Goal: Information Seeking & Learning: Compare options

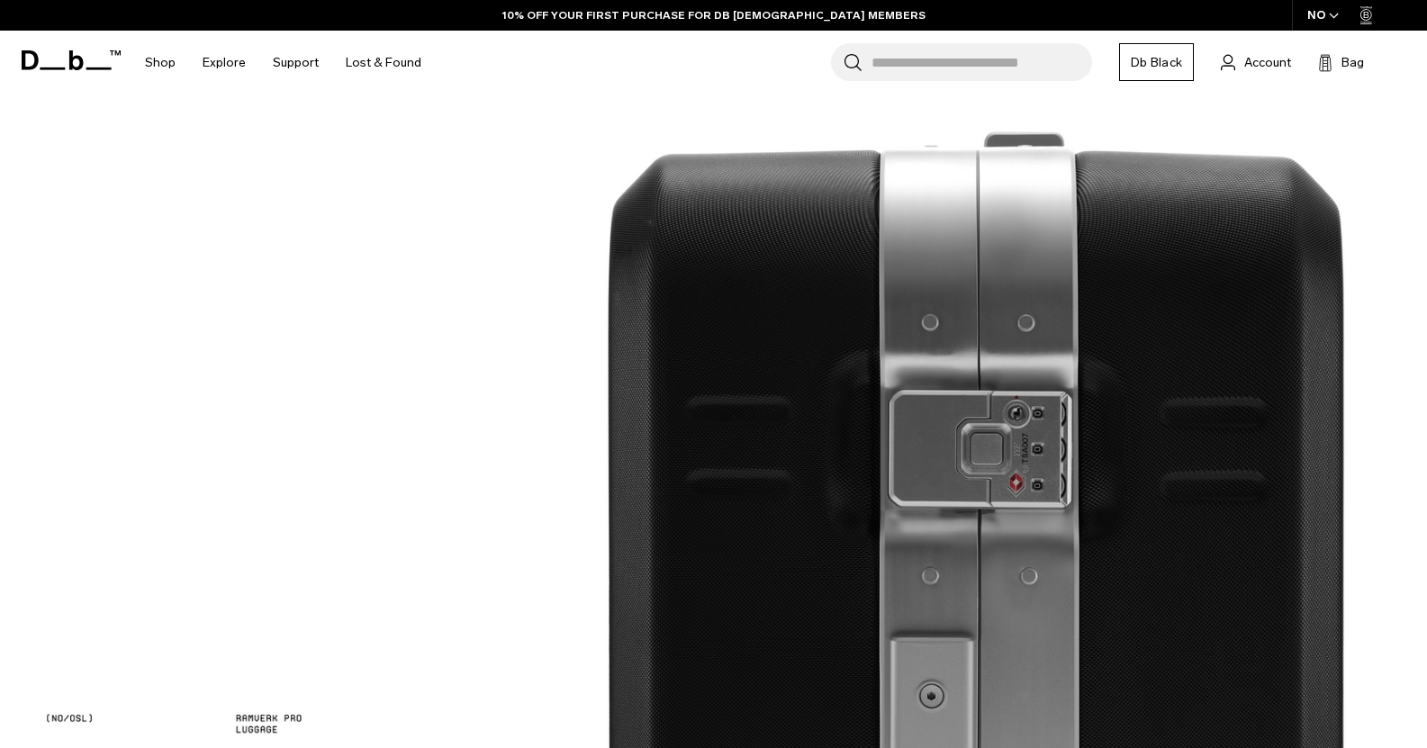
scroll to position [1530, 0]
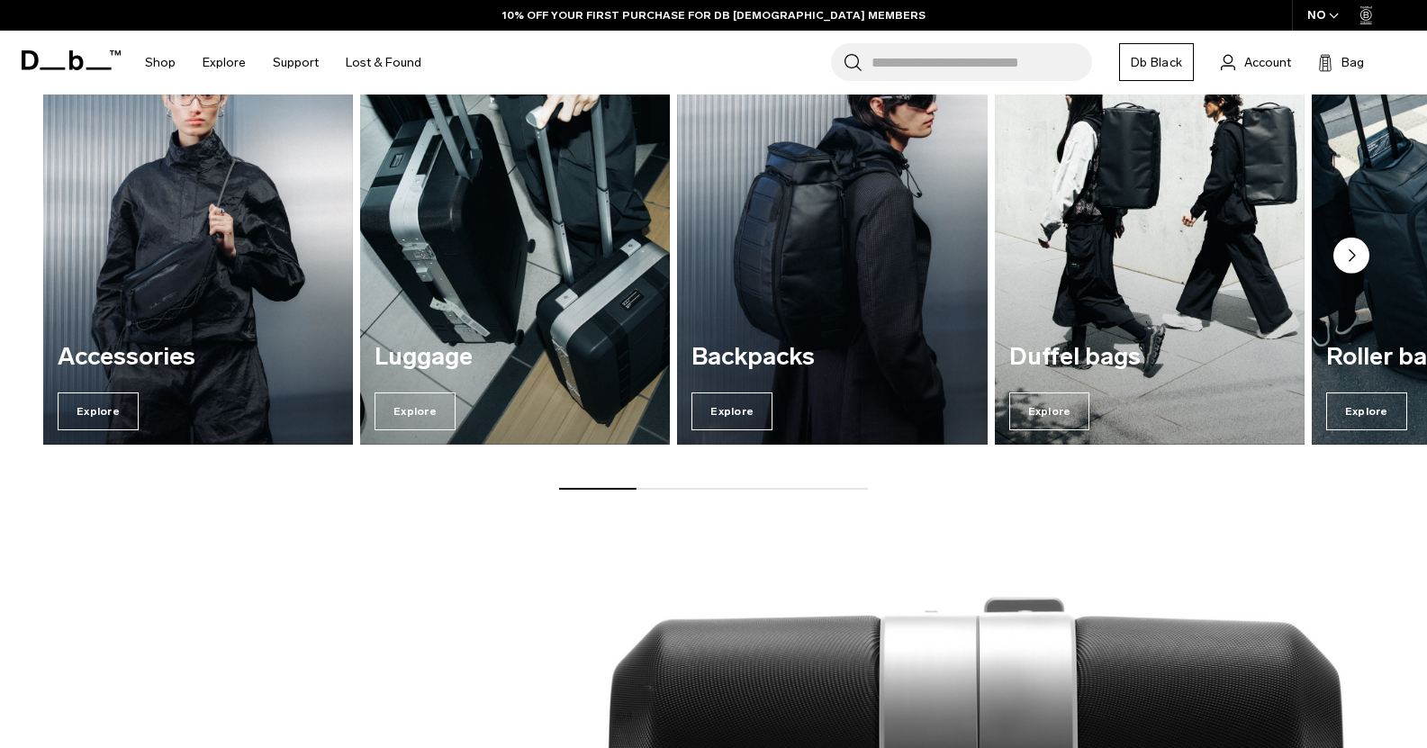
click at [815, 383] on div "Backpacks Explore" at bounding box center [832, 387] width 310 height 115
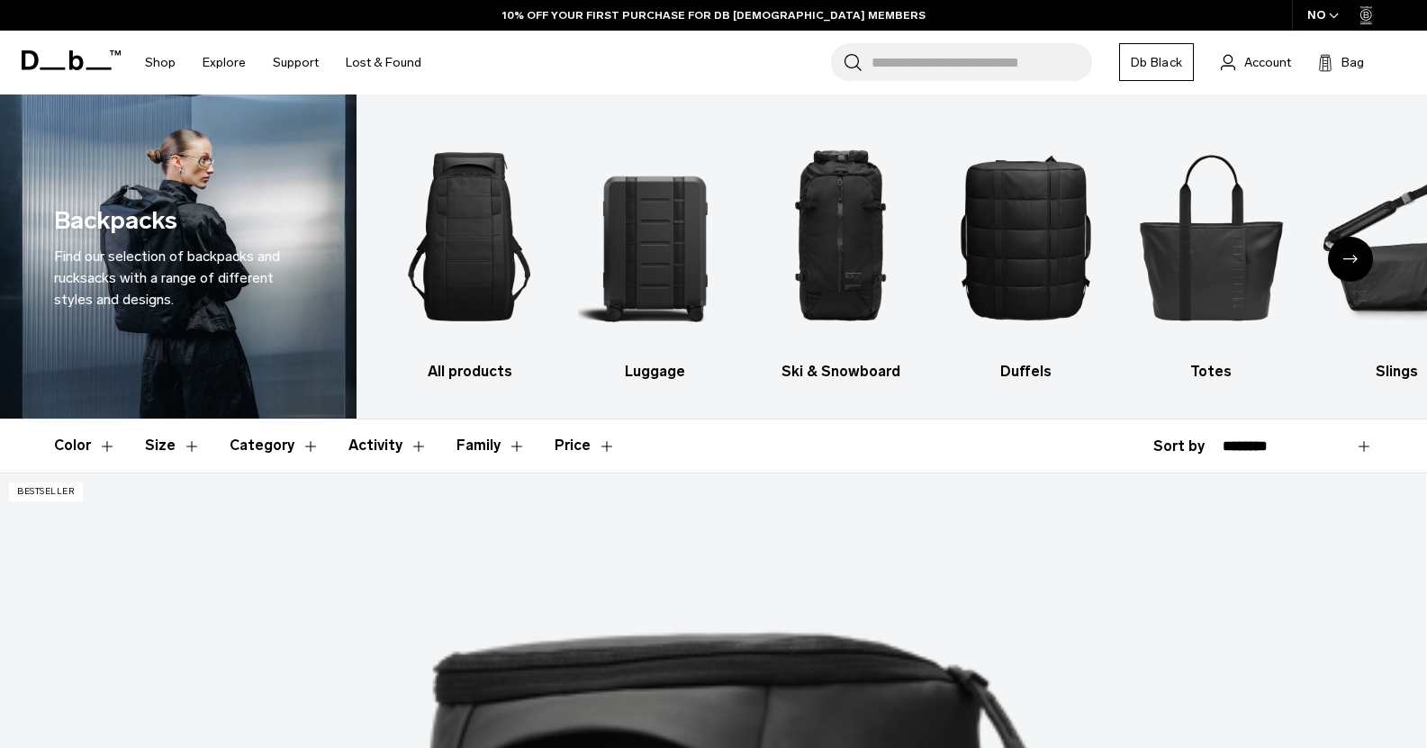
scroll to position [518, 0]
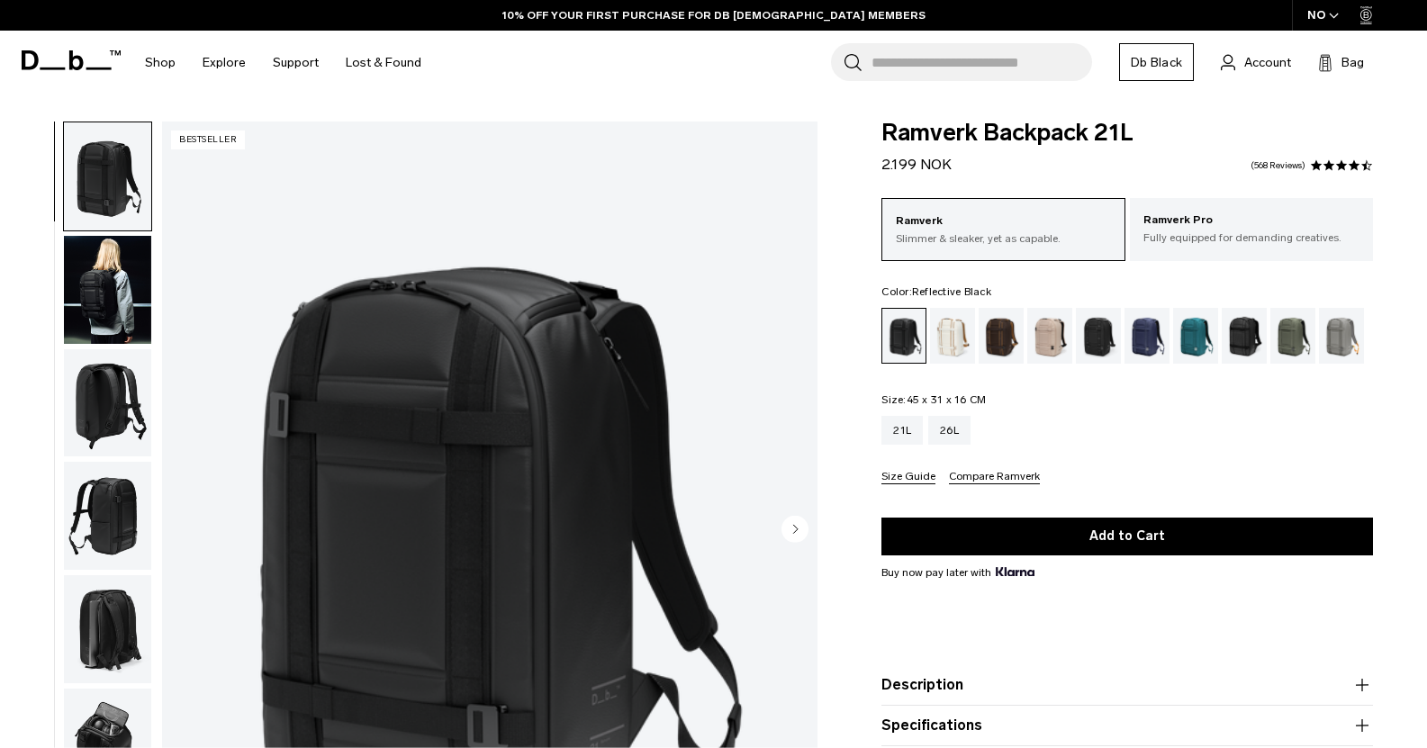
click at [1262, 342] on div "Reflective Black" at bounding box center [1245, 336] width 46 height 56
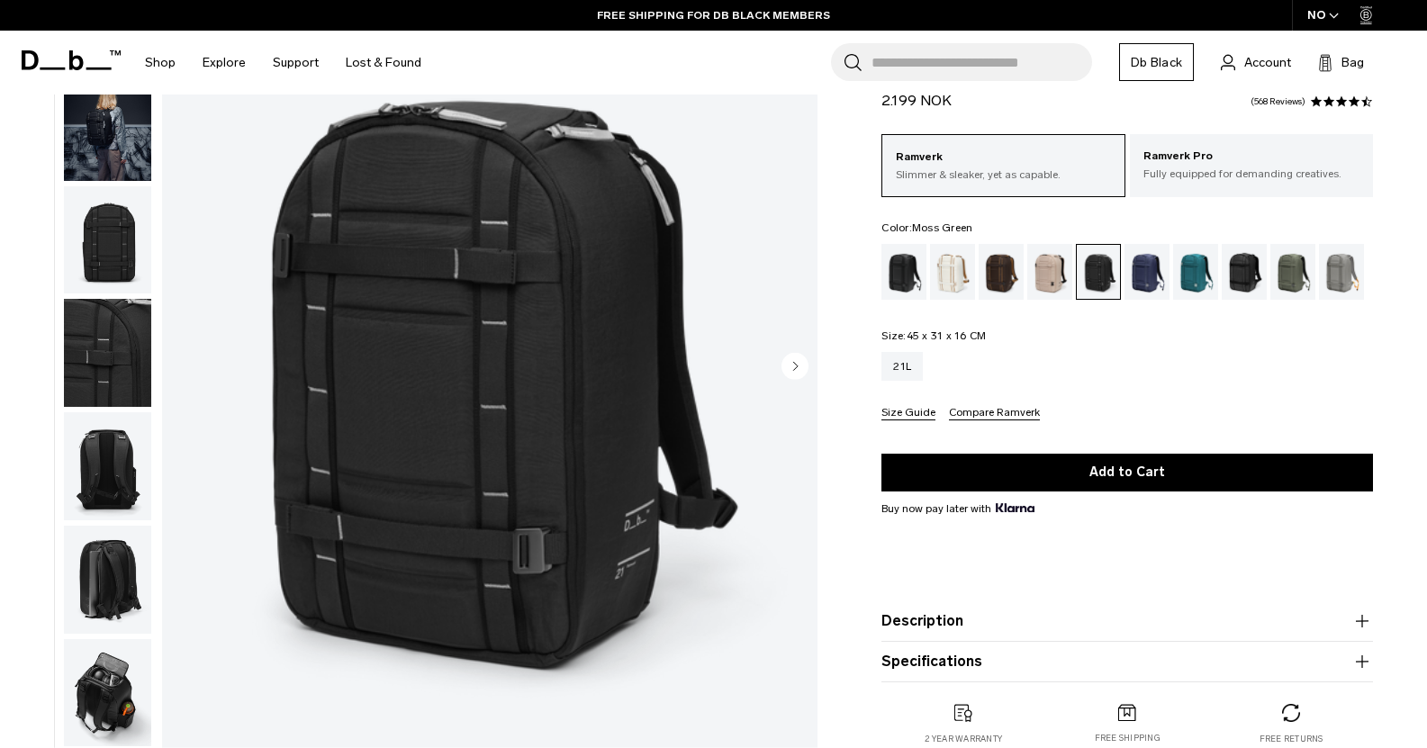
click at [1303, 291] on div "Moss Green" at bounding box center [1293, 272] width 46 height 56
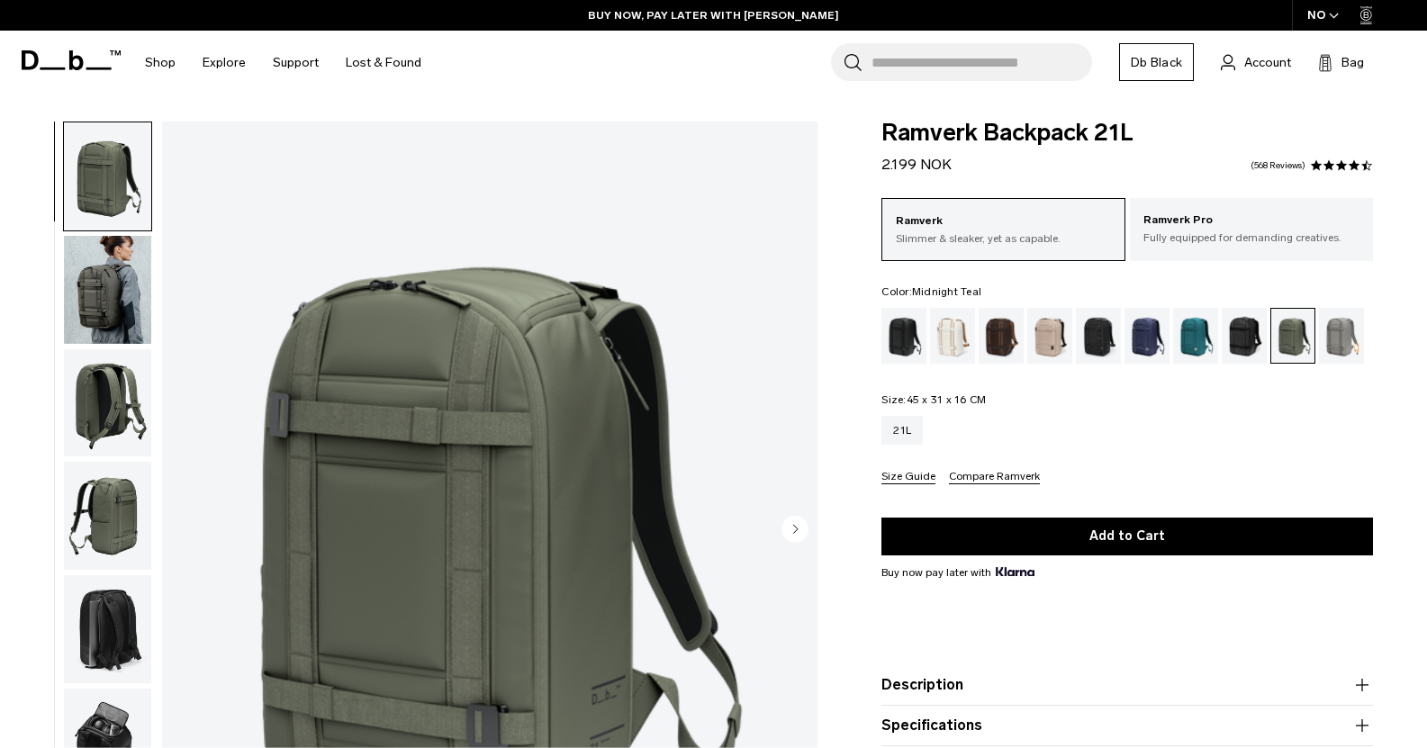
click at [1191, 328] on div "Midnight Teal" at bounding box center [1196, 336] width 46 height 56
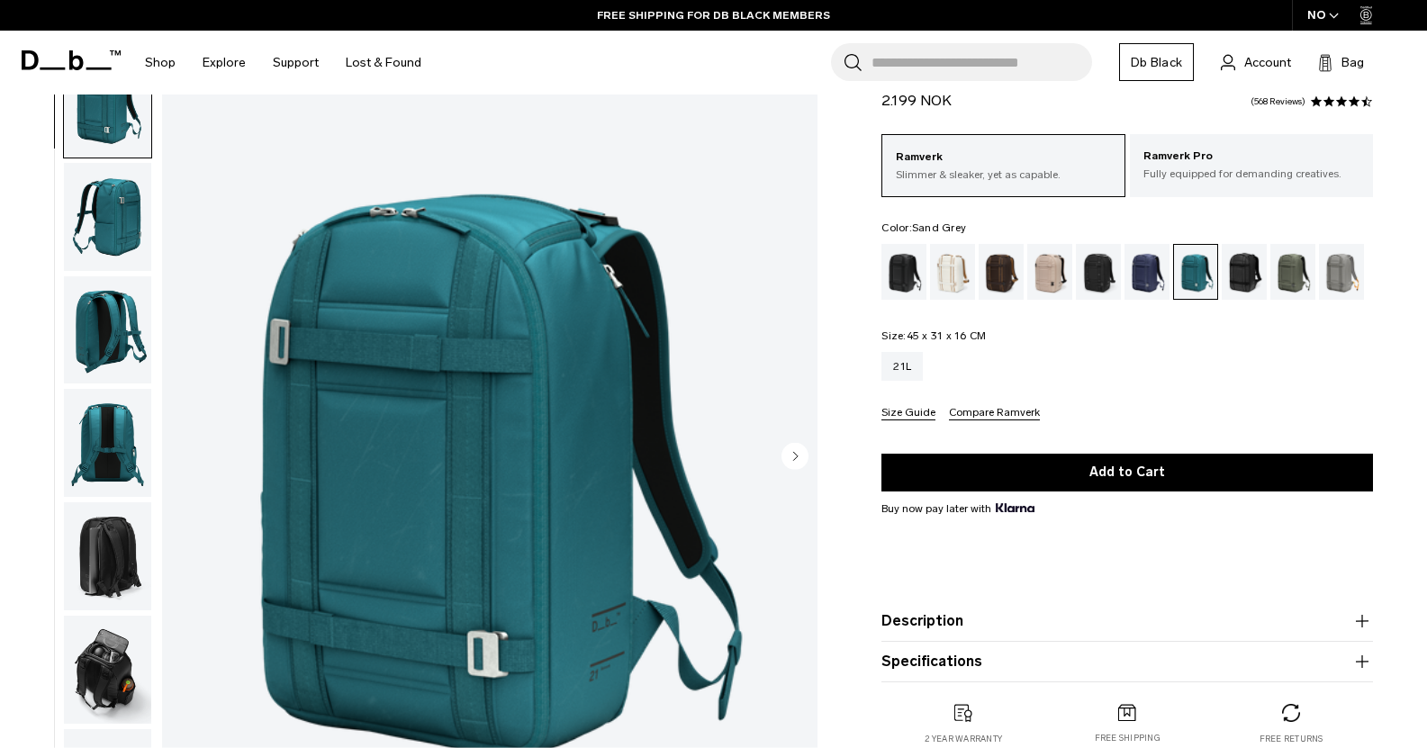
click at [1335, 275] on div "Sand Grey" at bounding box center [1342, 272] width 46 height 56
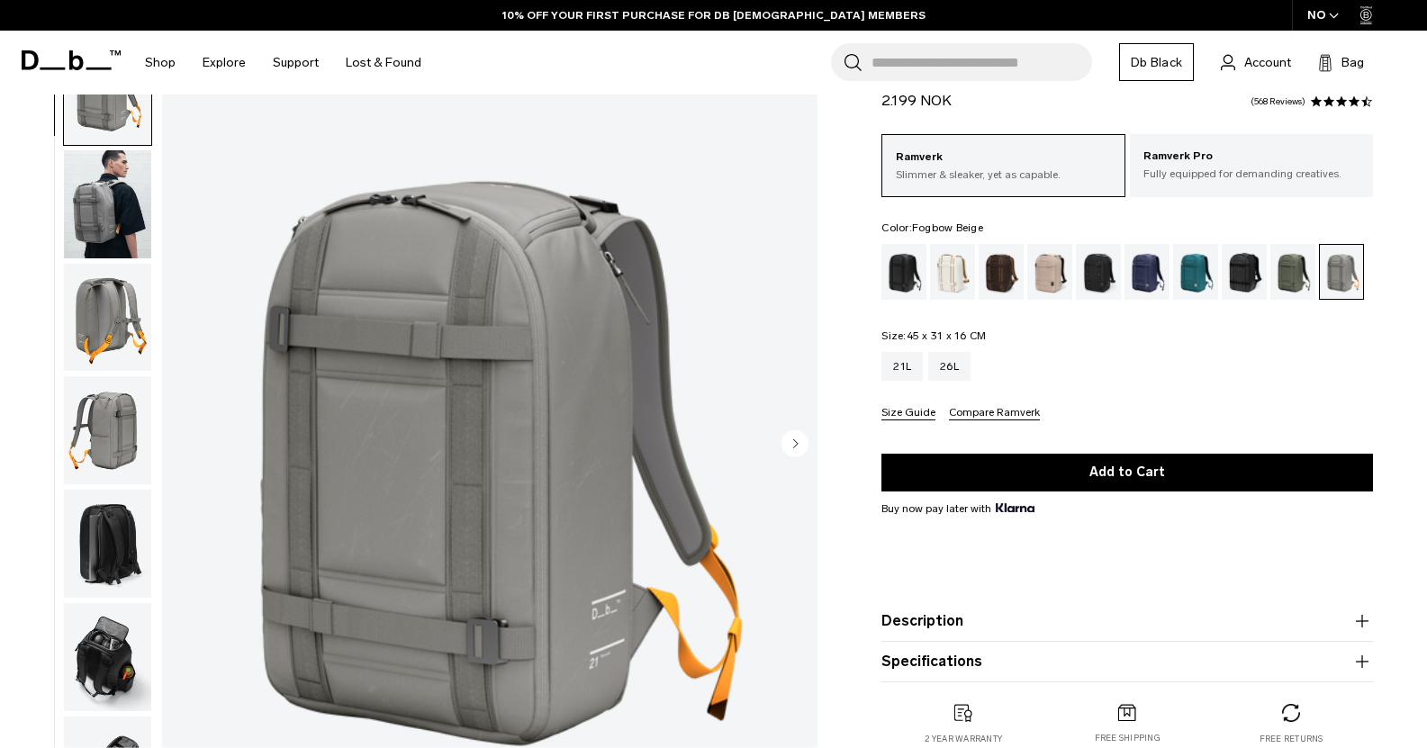
click at [1062, 272] on div "Fogbow Beige" at bounding box center [1050, 272] width 46 height 56
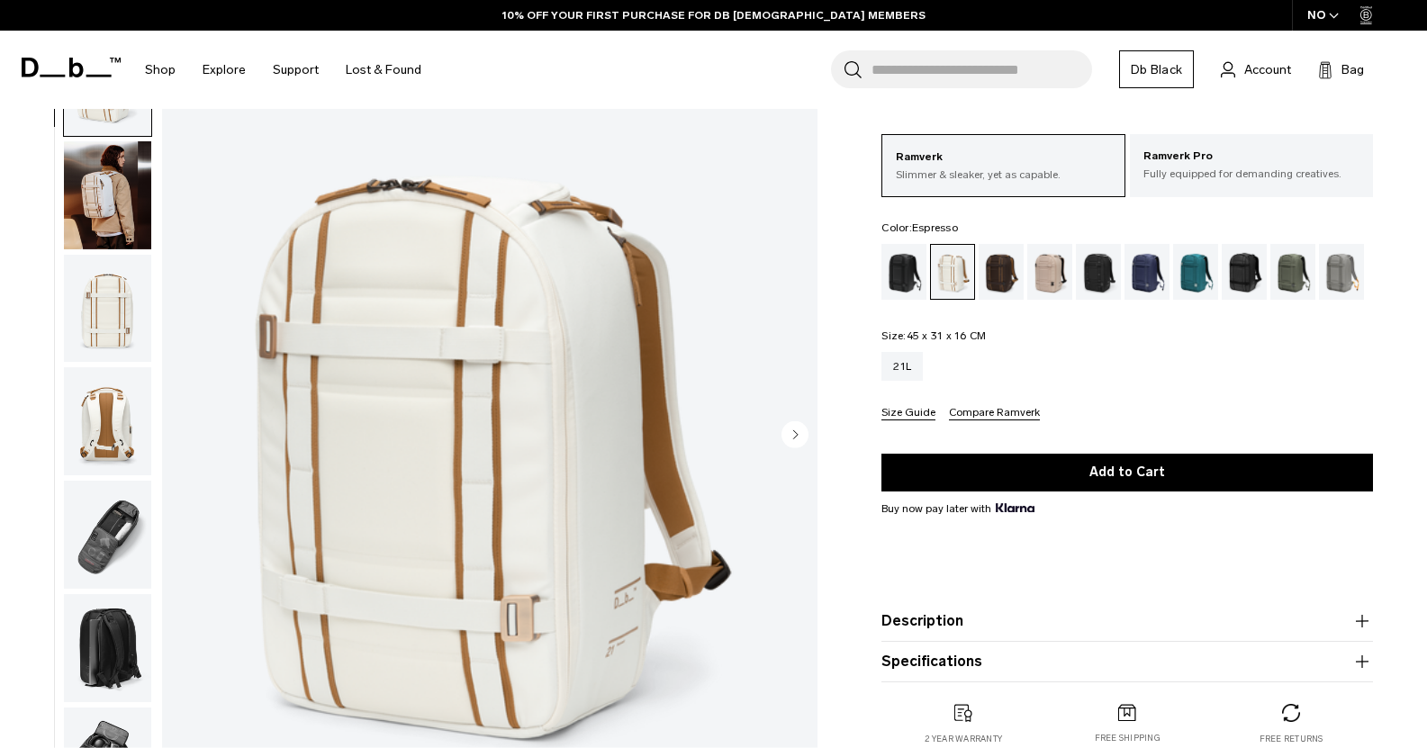
click at [1000, 274] on div "Espresso" at bounding box center [1002, 272] width 46 height 56
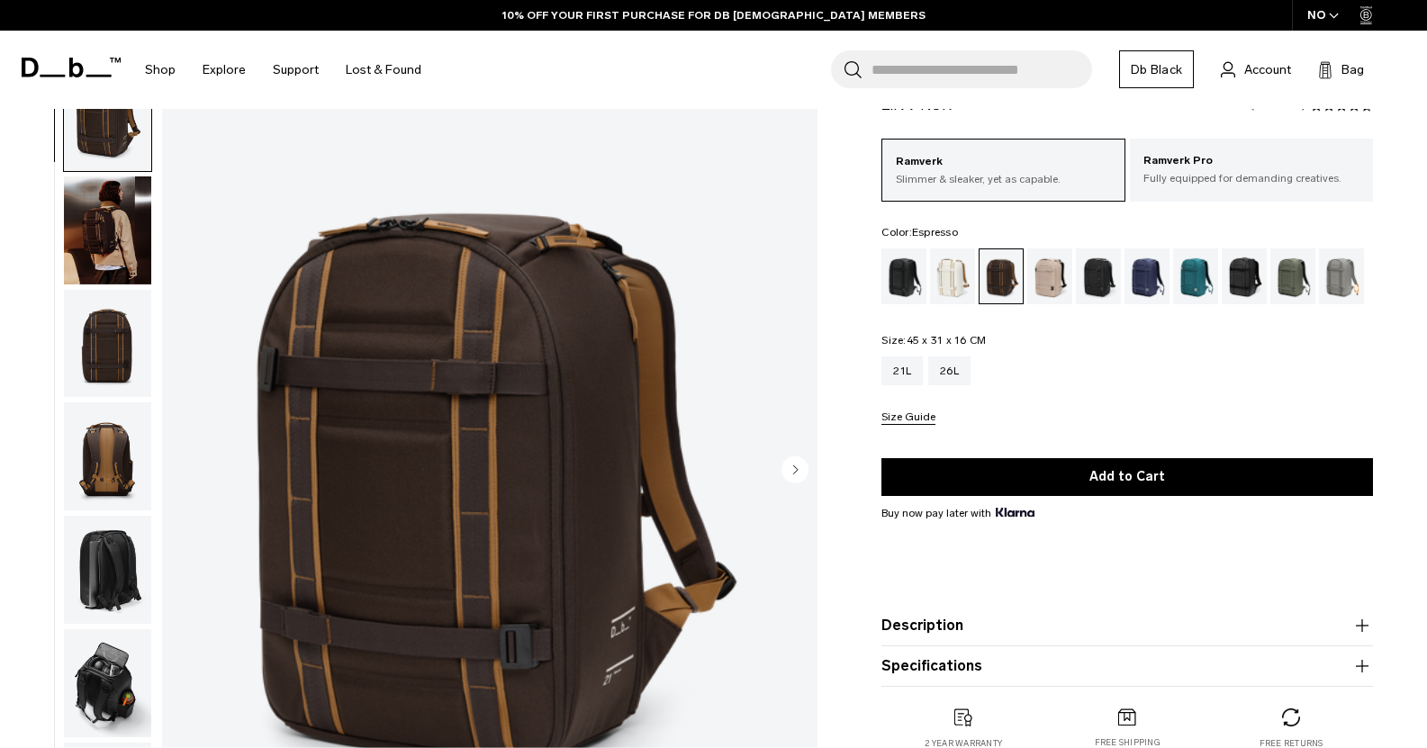
scroll to position [57, 0]
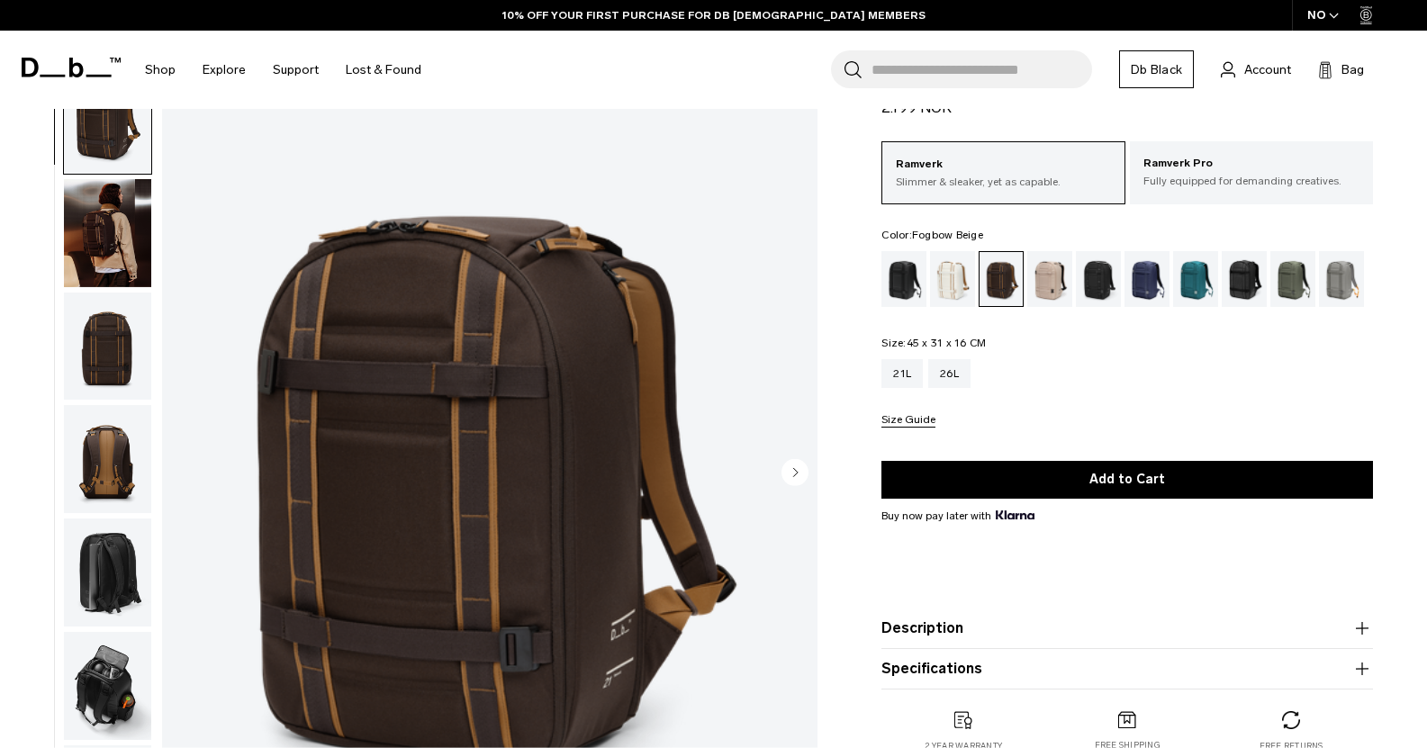
click at [1091, 286] on div "Charcoal Grey" at bounding box center [1099, 279] width 46 height 56
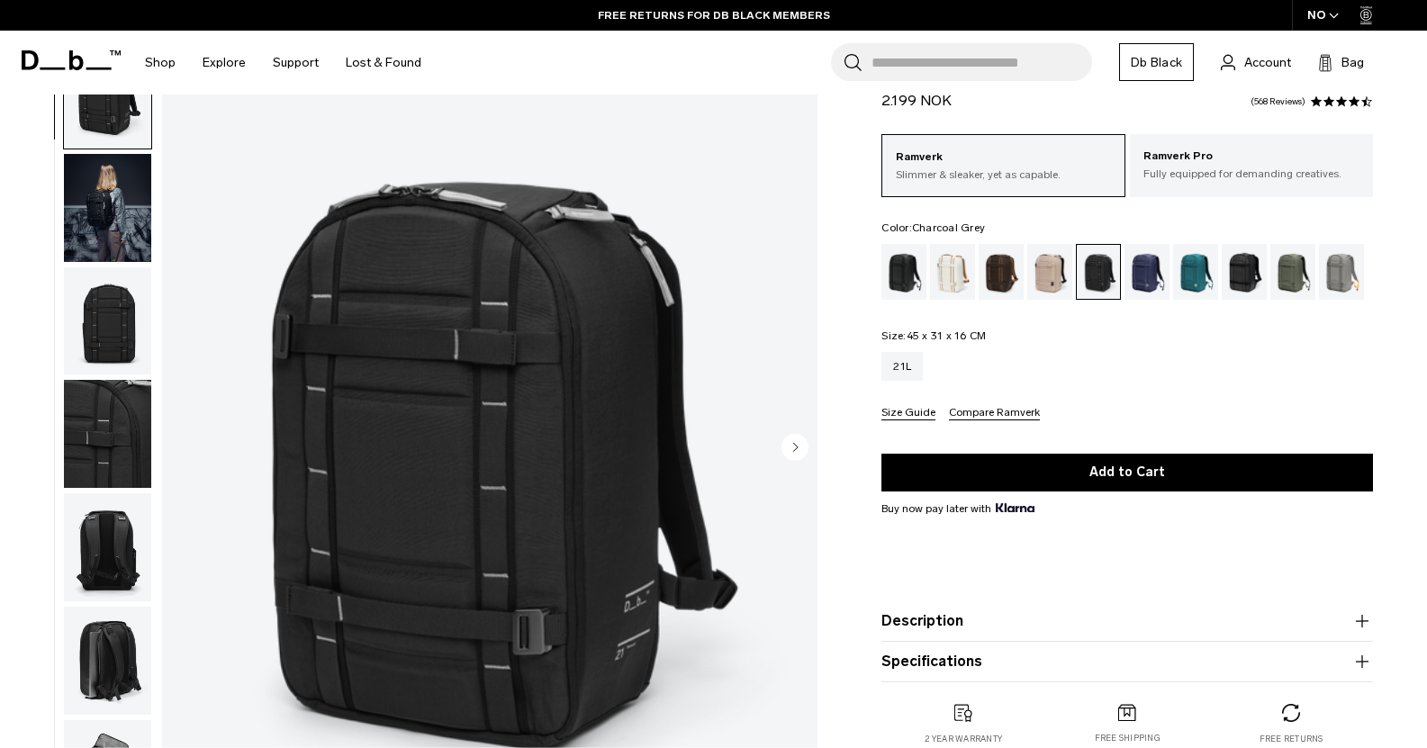
scroll to position [75, 0]
